Goal: Navigation & Orientation: Find specific page/section

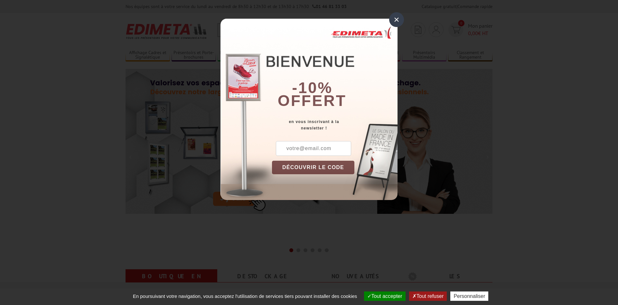
click at [395, 18] on div "×" at bounding box center [396, 19] width 15 height 15
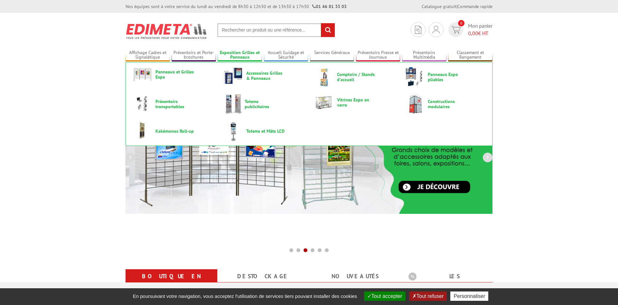
click at [243, 56] on link "Exposition Grilles et Panneaux" at bounding box center [240, 55] width 44 height 11
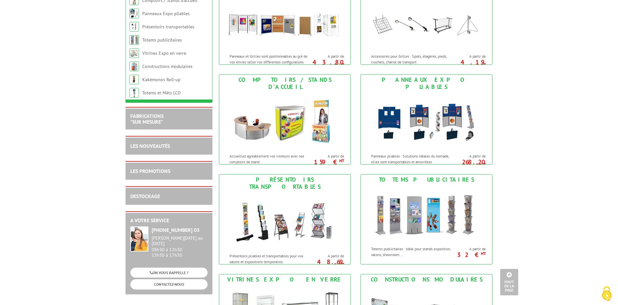
scroll to position [33, 0]
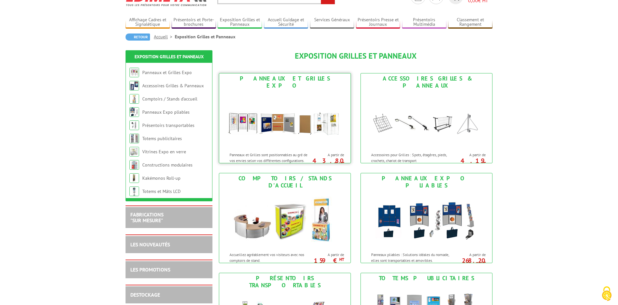
click at [284, 126] on img at bounding box center [284, 120] width 119 height 58
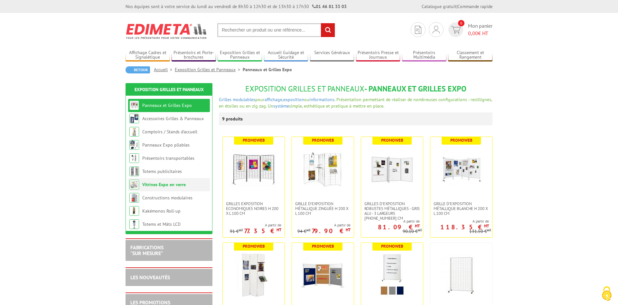
click at [153, 186] on link "Vitrines Expo en verre" at bounding box center [163, 185] width 43 height 6
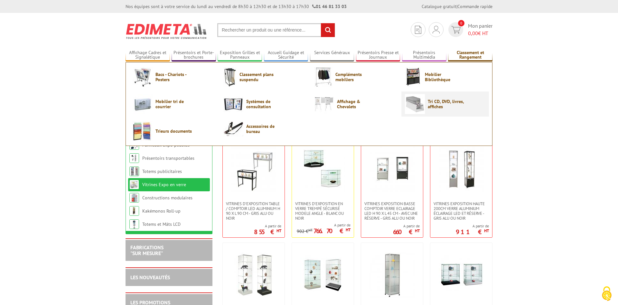
click at [424, 106] on img at bounding box center [415, 104] width 20 height 20
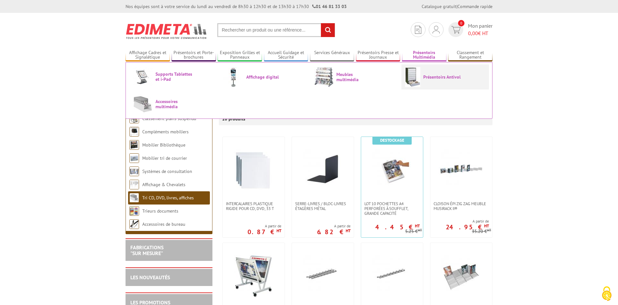
click at [413, 77] on img at bounding box center [412, 77] width 15 height 20
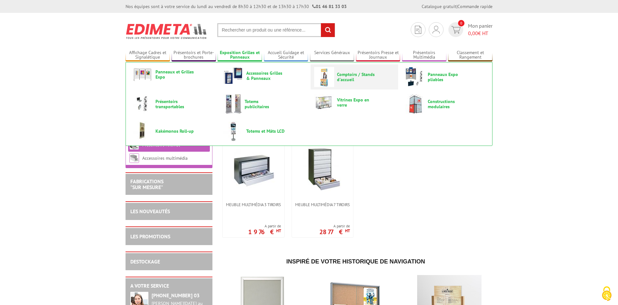
click at [348, 79] on span "Comptoirs / Stands d'accueil" at bounding box center [356, 77] width 39 height 10
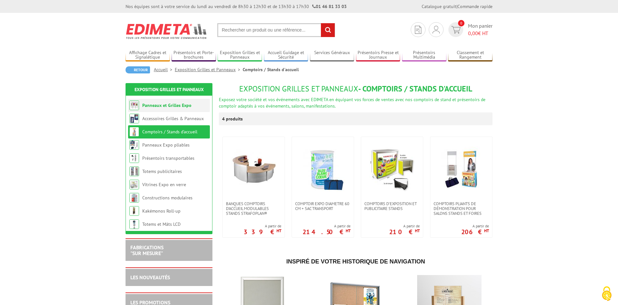
click at [155, 105] on link "Panneaux et Grilles Expo" at bounding box center [166, 105] width 49 height 6
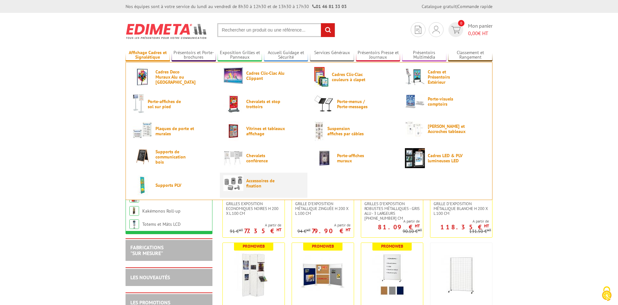
click at [253, 185] on span "Accessoires de fixation" at bounding box center [265, 183] width 39 height 10
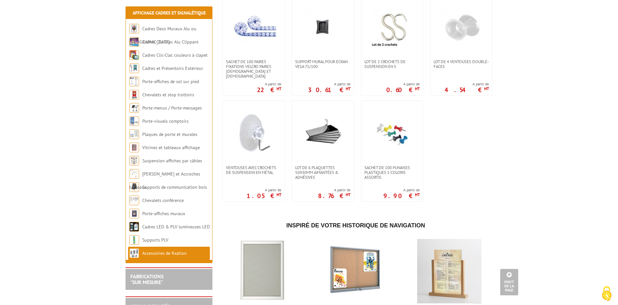
scroll to position [427, 0]
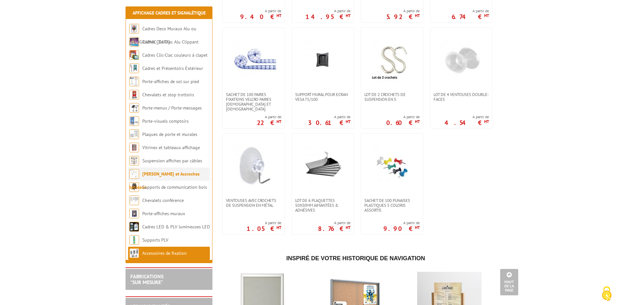
click at [174, 174] on link "[PERSON_NAME] et Accroches tableaux" at bounding box center [164, 180] width 70 height 19
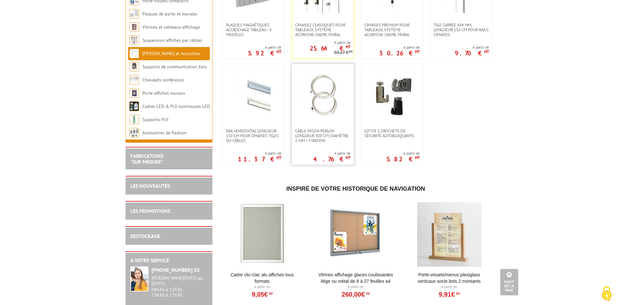
scroll to position [99, 0]
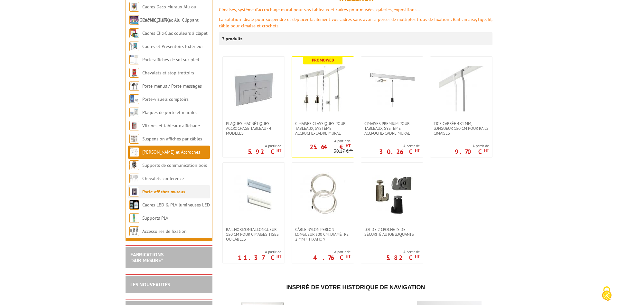
click at [147, 191] on link "Porte-affiches muraux" at bounding box center [163, 192] width 43 height 6
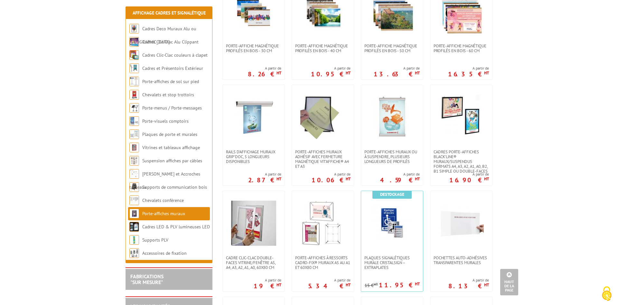
scroll to position [66, 0]
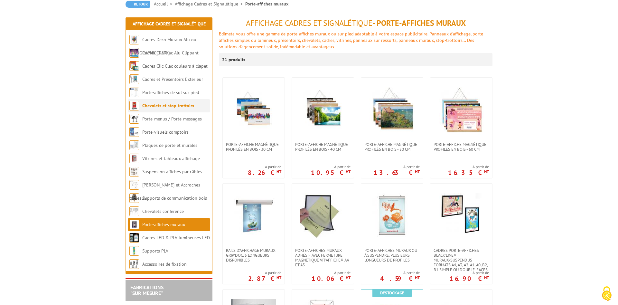
click at [149, 106] on link "Chevalets et stop trottoirs" at bounding box center [168, 106] width 52 height 6
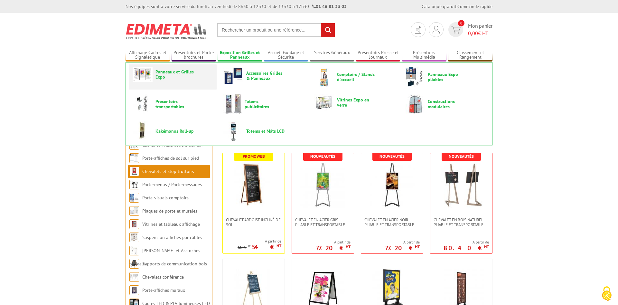
click at [166, 73] on span "Panneaux et Grilles Expo" at bounding box center [175, 74] width 39 height 10
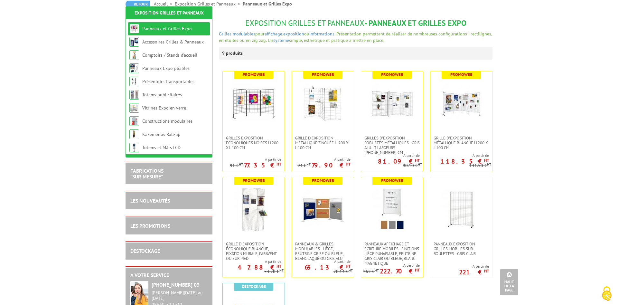
scroll to position [33, 0]
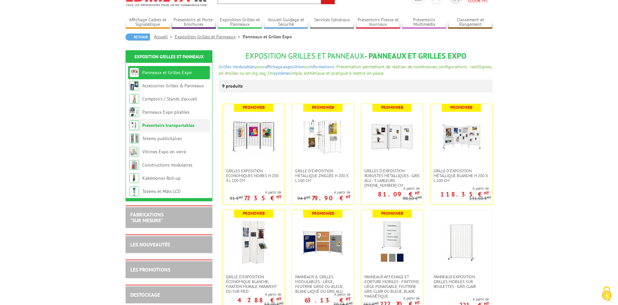
click at [183, 126] on link "Présentoirs transportables" at bounding box center [168, 125] width 52 height 6
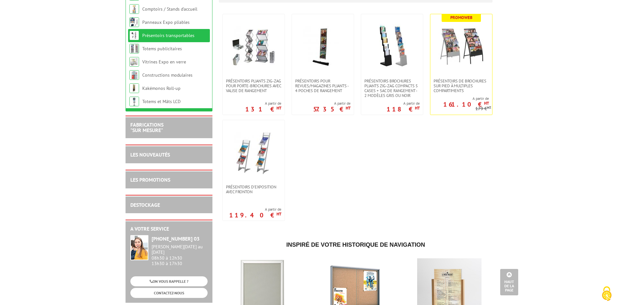
scroll to position [33, 0]
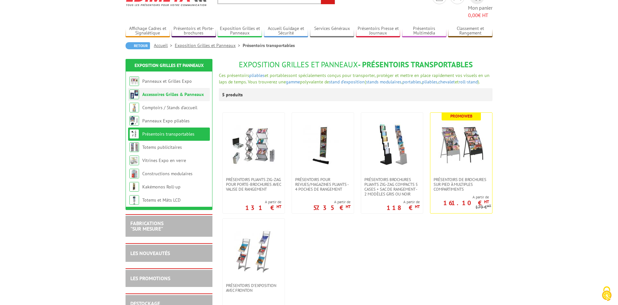
click at [163, 91] on link "Accessoires Grilles & Panneaux" at bounding box center [173, 94] width 62 height 6
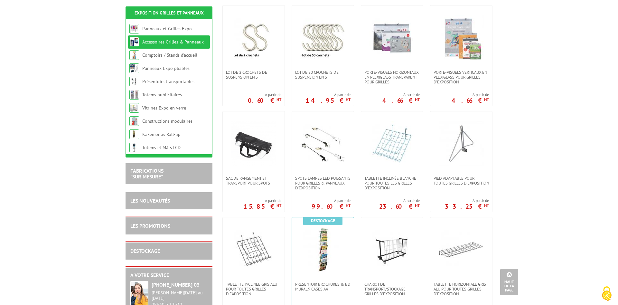
scroll to position [66, 0]
